Goal: Task Accomplishment & Management: Manage account settings

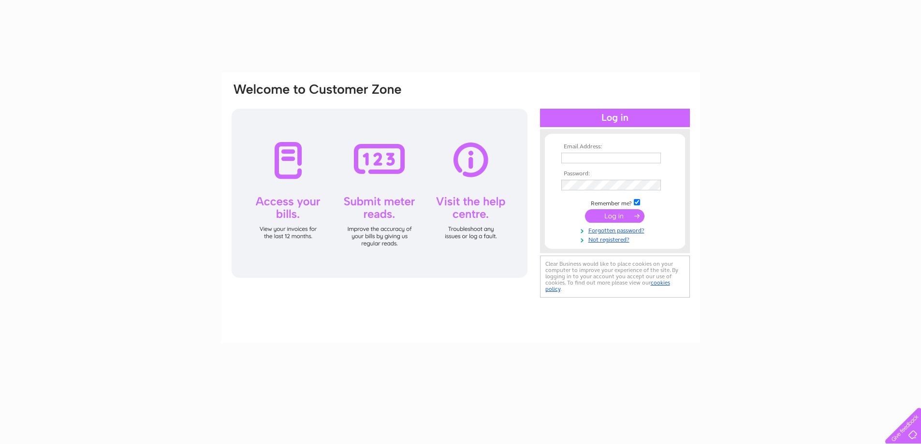
type input "marc29uk@gmail.com"
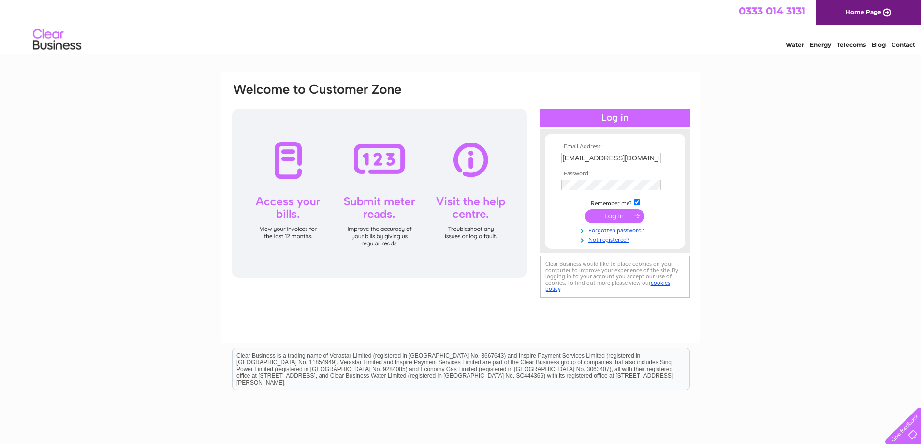
click at [627, 214] on input "submit" at bounding box center [614, 216] width 59 height 14
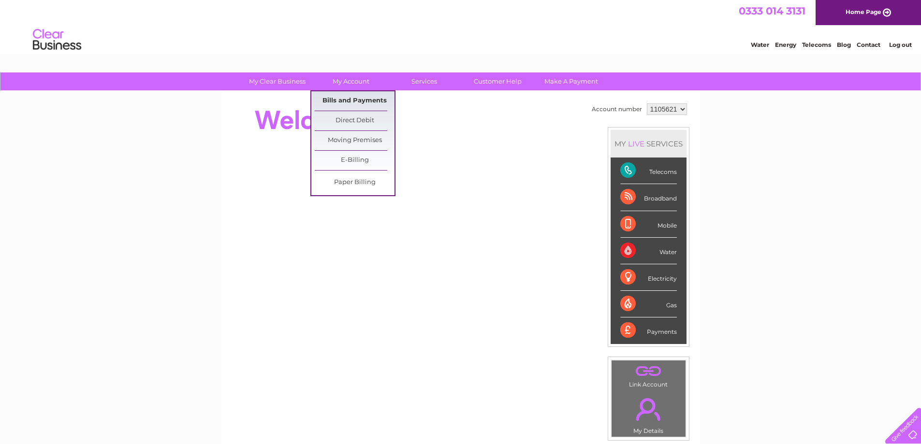
click at [345, 98] on link "Bills and Payments" at bounding box center [355, 100] width 80 height 19
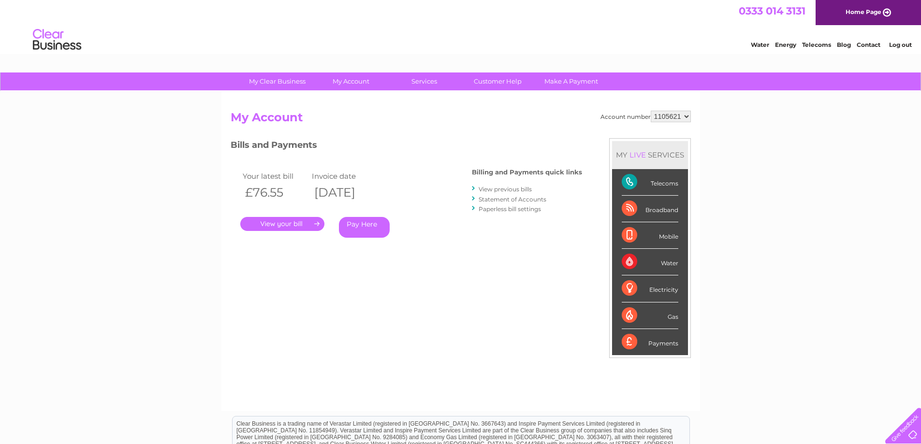
click at [298, 228] on link "." at bounding box center [282, 224] width 84 height 14
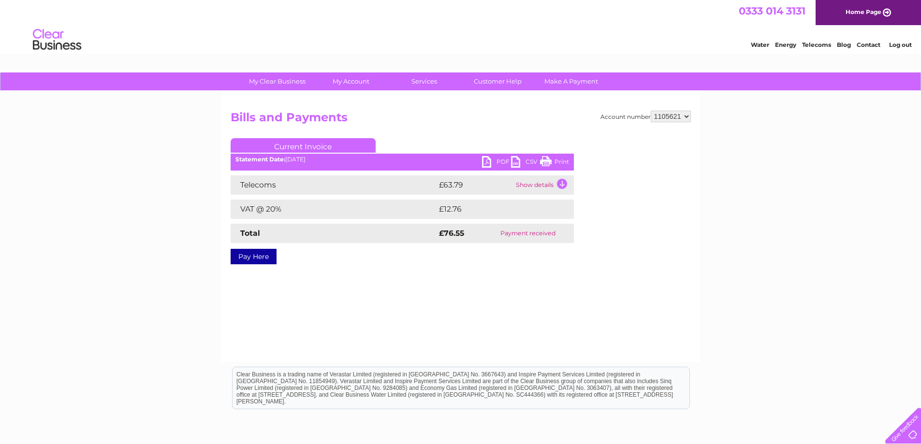
click at [488, 161] on link "PDF" at bounding box center [496, 163] width 29 height 14
